Goal: Task Accomplishment & Management: Complete application form

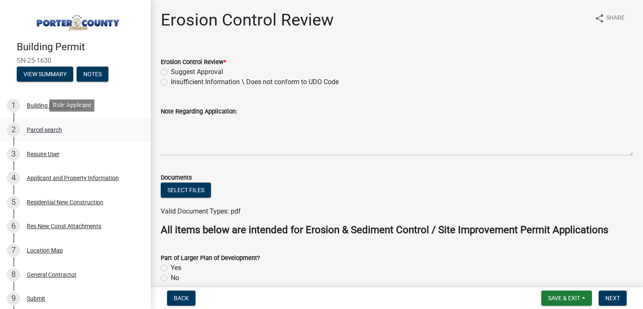
click at [52, 127] on div "Parcel search" at bounding box center [44, 130] width 35 height 6
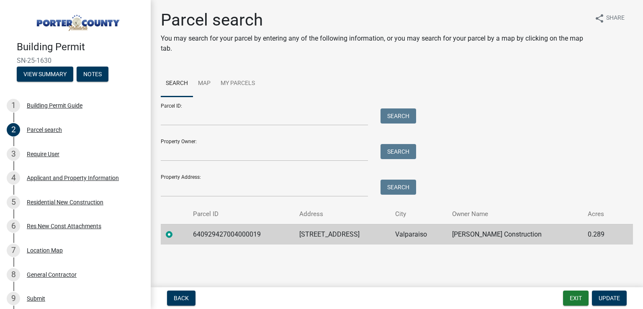
click at [333, 237] on td "[STREET_ADDRESS]" at bounding box center [342, 234] width 96 height 21
click at [40, 154] on div "Require User" at bounding box center [43, 154] width 33 height 6
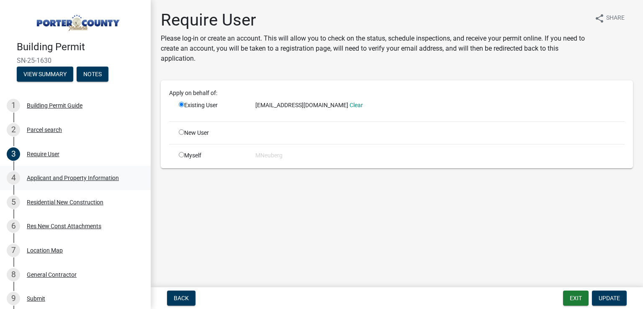
click at [92, 175] on div "Applicant and Property Information" at bounding box center [73, 178] width 92 height 6
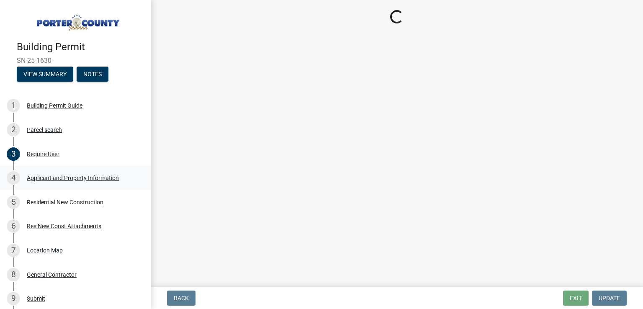
select select "6f5aa9ae-62ac-41bd-979a-9c71eae504cc"
select select "61d3a05a-0bd1-4f35-813c-11f7681b720b"
select select "19353e9d-6395-4d02-b087-104cb5947cdc"
select select "b800d0da-e05b-4bfb-9059-90d625c2cfa9"
select select "0d764019-f1ff-4f3b-9299-33f0d080acc7"
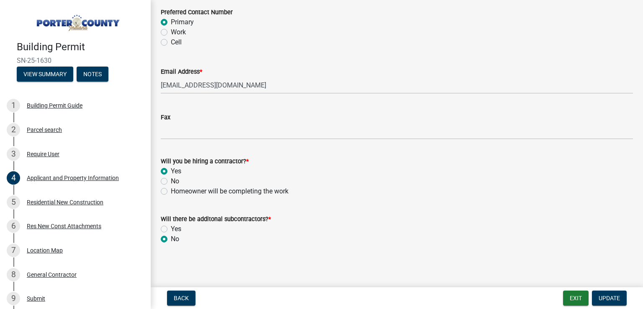
scroll to position [1258, 0]
click at [72, 200] on div "Residential New Construction" at bounding box center [65, 202] width 77 height 6
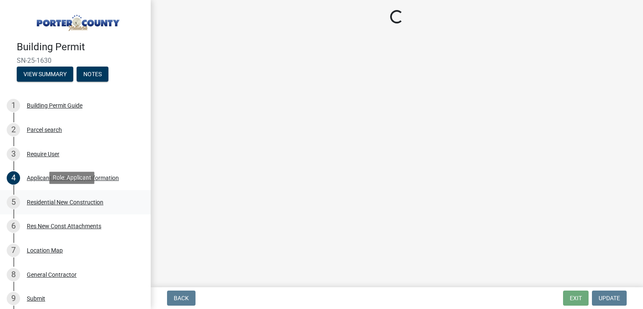
select select "4da9c449-5c2c-48cd-a36d-d108213ca6ba"
select select "62521bf7-7e7b-4e90-bf8e-bcfbe7af328a"
select select "5ba551af-3543-4bb1-864b-48bcd75e9b29"
select select "a7554658-1ff0-4ba4-86bb-30b1109b1a56"
select select "7427f001-d34c-4c58-bf3c-f60178144653"
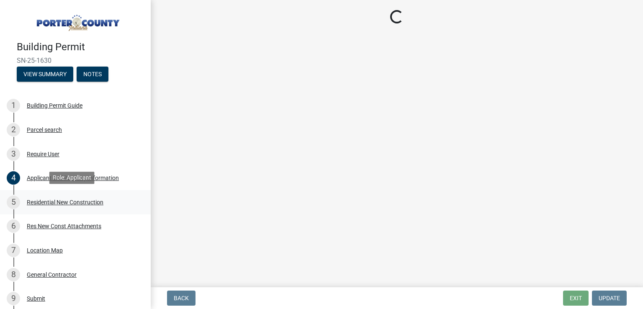
select select "aeb13f5b-f618-4fb0-9457-a1d82e5b0688"
select select "569fc36c-3166-4026-8764-ea78816a78f1"
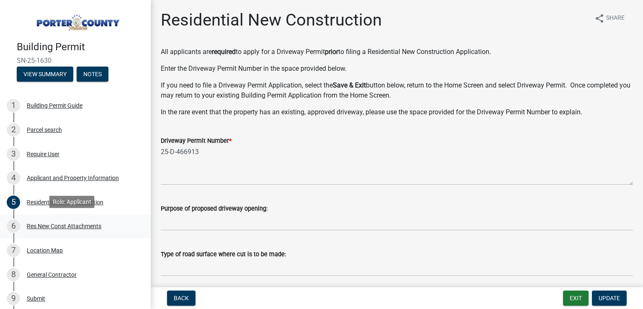
click at [72, 225] on div "Res New Const Attachments" at bounding box center [64, 226] width 75 height 6
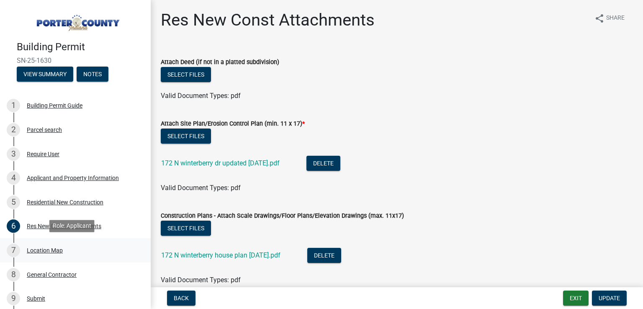
click at [49, 250] on div "Location Map" at bounding box center [45, 251] width 36 height 6
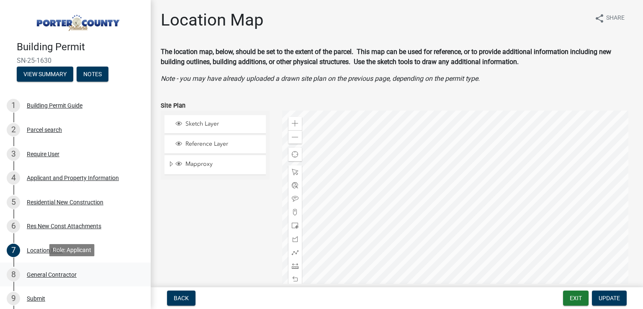
click at [41, 272] on div "General Contractor" at bounding box center [52, 275] width 50 height 6
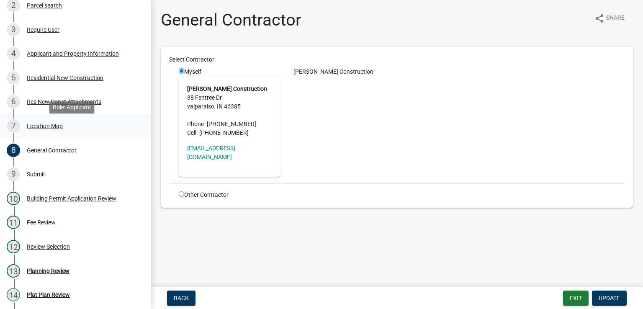
scroll to position [168, 0]
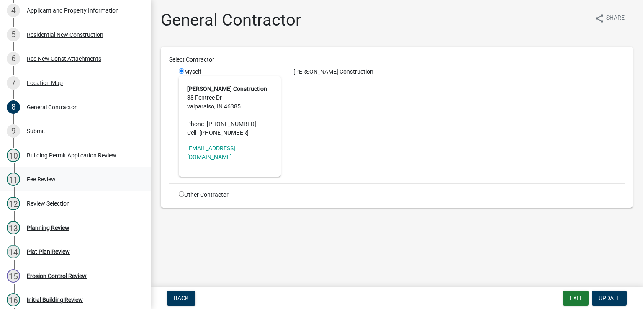
click at [37, 181] on div "Fee Review" at bounding box center [41, 179] width 29 height 6
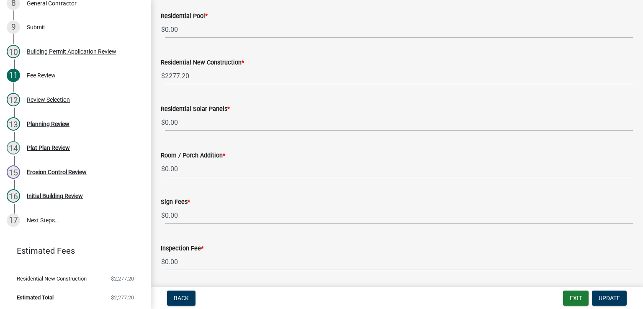
scroll to position [586, 0]
